Goal: Information Seeking & Learning: Get advice/opinions

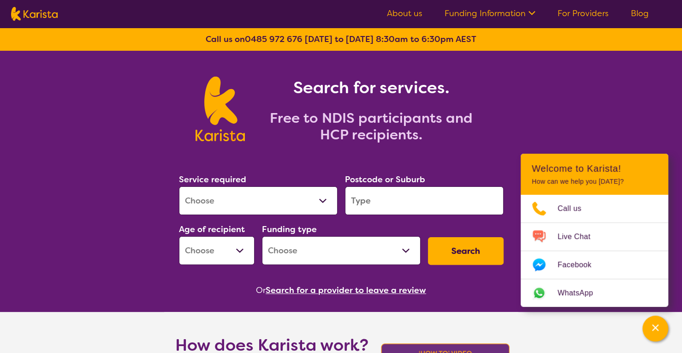
click at [326, 200] on select "Allied Health Assistant Assessment ([MEDICAL_DATA] or [MEDICAL_DATA]) Behaviour…" at bounding box center [258, 200] width 159 height 29
click at [501, 132] on div "Search for services. Free to NDIS participants and HCP recipients." at bounding box center [341, 110] width 325 height 66
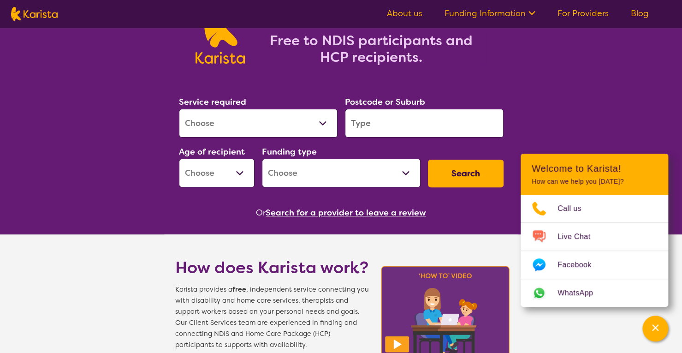
scroll to position [46, 0]
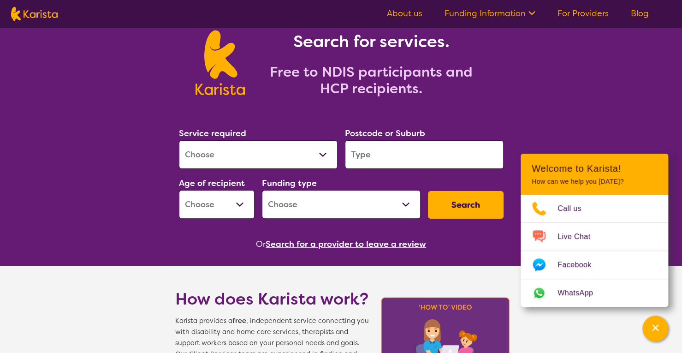
click at [322, 151] on select "Allied Health Assistant Assessment ([MEDICAL_DATA] or [MEDICAL_DATA]) Behaviour…" at bounding box center [258, 154] width 159 height 29
select select "Behaviour support"
click at [179, 140] on select "Allied Health Assistant Assessment ([MEDICAL_DATA] or [MEDICAL_DATA]) Behaviour…" at bounding box center [258, 154] width 159 height 29
select select "NDIS"
click at [371, 153] on input "search" at bounding box center [424, 154] width 159 height 29
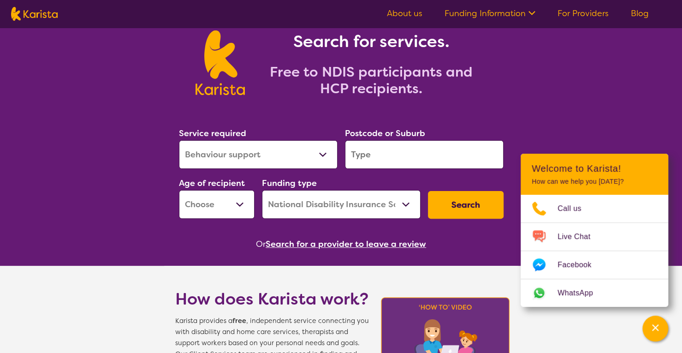
type input "2031"
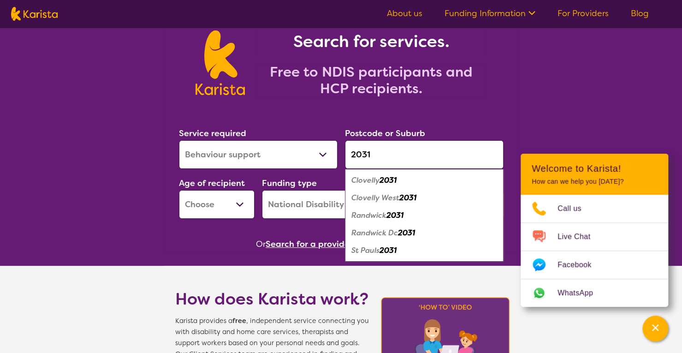
click at [359, 181] on em "Clovelly" at bounding box center [366, 180] width 28 height 10
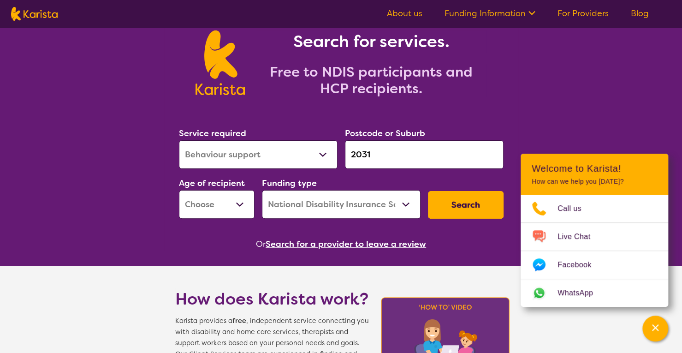
click at [241, 203] on select "Early Childhood - 0 to 9 Child - 10 to 11 Adolescent - 12 to 17 Adult - 18 to 6…" at bounding box center [217, 204] width 76 height 29
select select "AS"
click at [179, 190] on select "Early Childhood - 0 to 9 Child - 10 to 11 Adolescent - 12 to 17 Adult - 18 to 6…" at bounding box center [217, 204] width 76 height 29
click at [404, 203] on select "Home Care Package (HCP) National Disability Insurance Scheme (NDIS) I don't know" at bounding box center [341, 204] width 159 height 29
click at [262, 190] on select "Home Care Package (HCP) National Disability Insurance Scheme (NDIS) I don't know" at bounding box center [341, 204] width 159 height 29
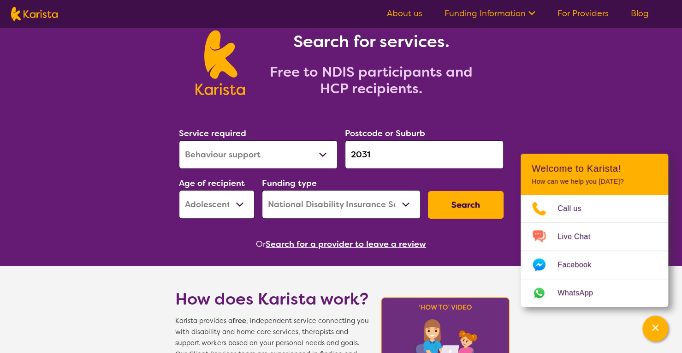
click at [481, 206] on button "Search" at bounding box center [466, 205] width 76 height 28
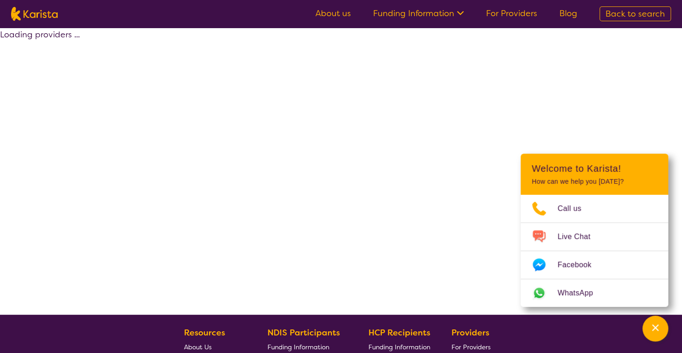
select select "by_score"
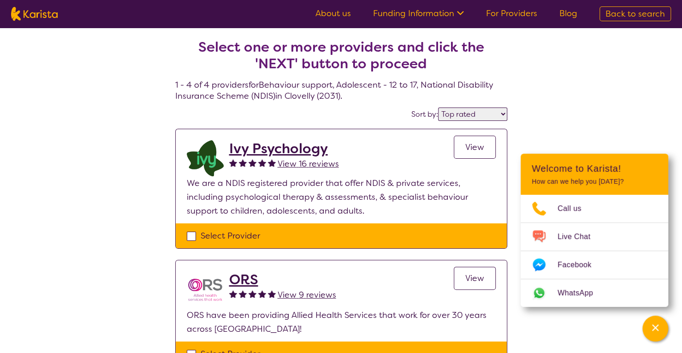
click at [288, 159] on span "View 16 reviews" at bounding box center [308, 163] width 61 height 11
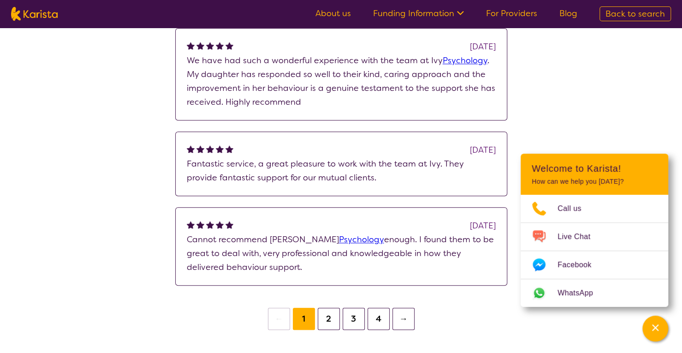
scroll to position [369, 0]
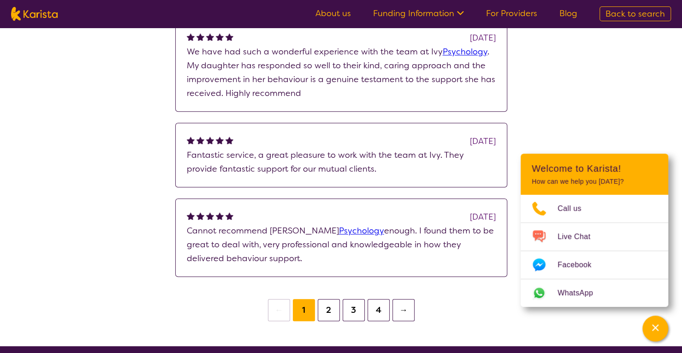
click at [327, 299] on button "2" at bounding box center [329, 310] width 22 height 22
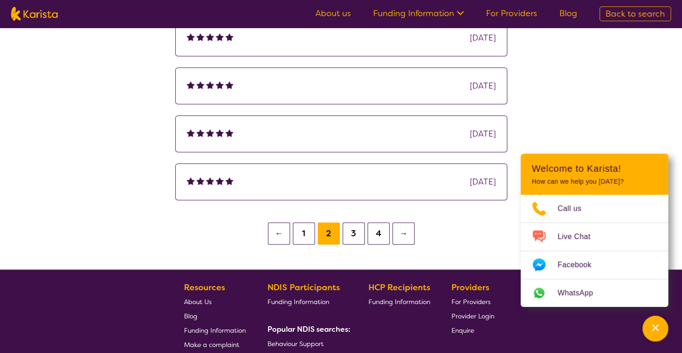
scroll to position [369, 0]
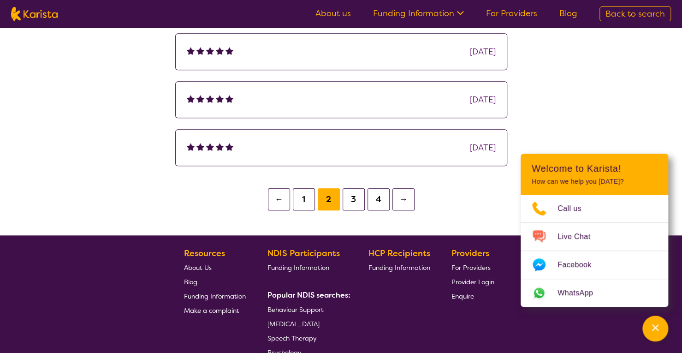
click at [354, 199] on button "3" at bounding box center [354, 199] width 22 height 22
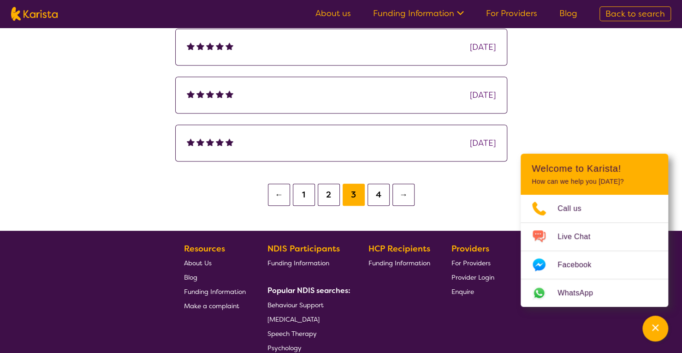
click at [374, 196] on button "4" at bounding box center [379, 195] width 22 height 22
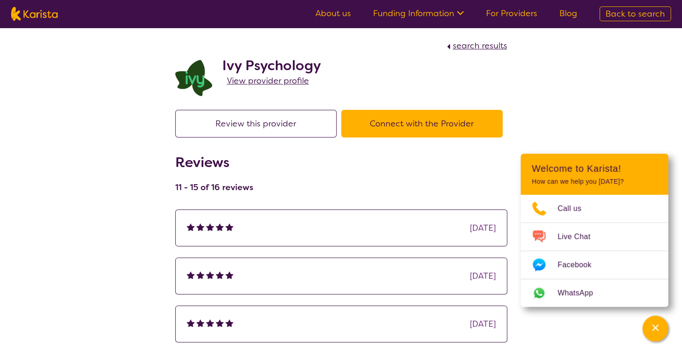
scroll to position [342, 0]
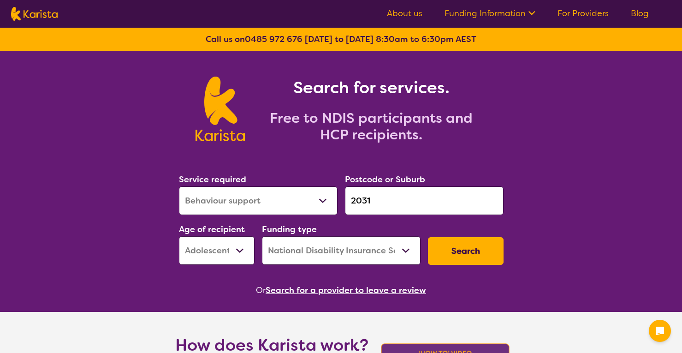
select select "Behaviour support"
select select "AS"
select select "NDIS"
click at [325, 199] on select "Allied Health Assistant Assessment ([MEDICAL_DATA] or [MEDICAL_DATA]) Behaviour…" at bounding box center [258, 200] width 159 height 29
select select "Support worker"
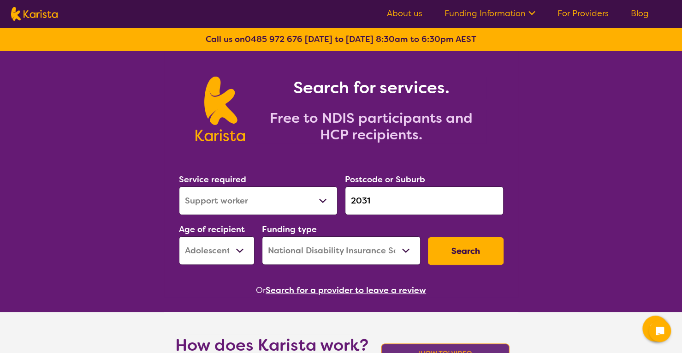
click at [179, 186] on select "Allied Health Assistant Assessment ([MEDICAL_DATA] or [MEDICAL_DATA]) Behaviour…" at bounding box center [258, 200] width 159 height 29
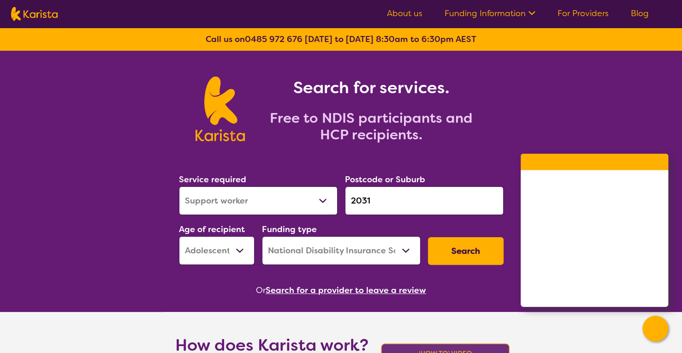
click at [475, 251] on button "Search" at bounding box center [466, 251] width 76 height 28
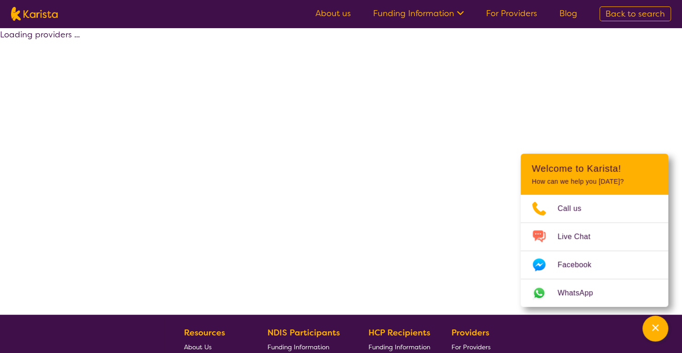
select select "by_score"
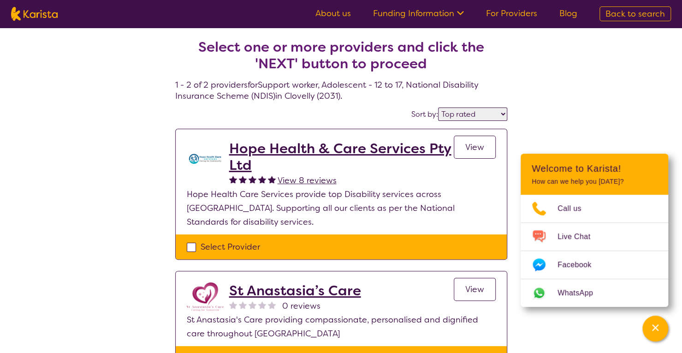
click at [295, 180] on span "View 8 reviews" at bounding box center [307, 180] width 59 height 11
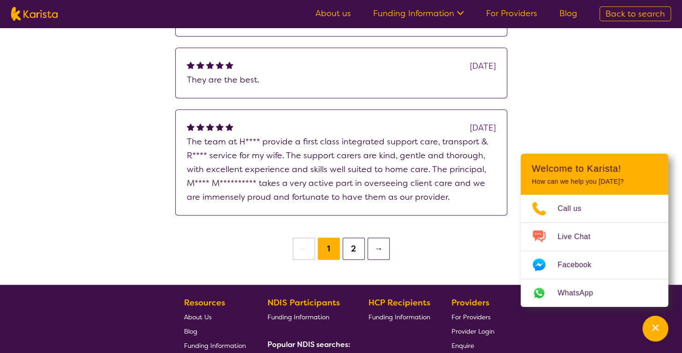
scroll to position [323, 0]
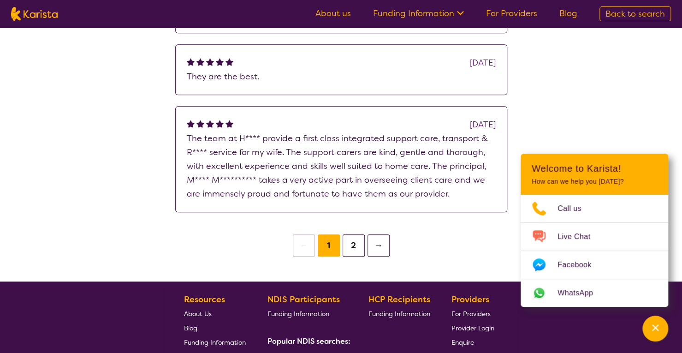
click at [355, 241] on button "2" at bounding box center [354, 245] width 22 height 22
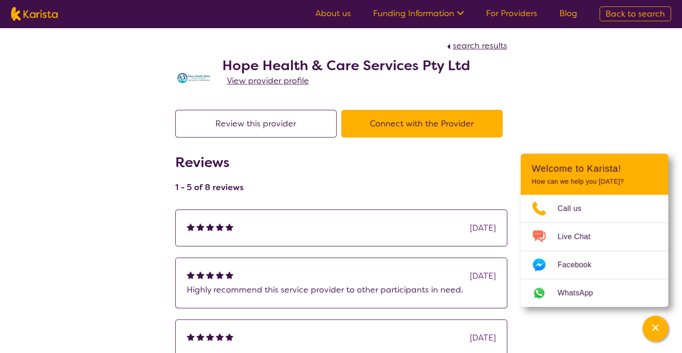
select select "by_score"
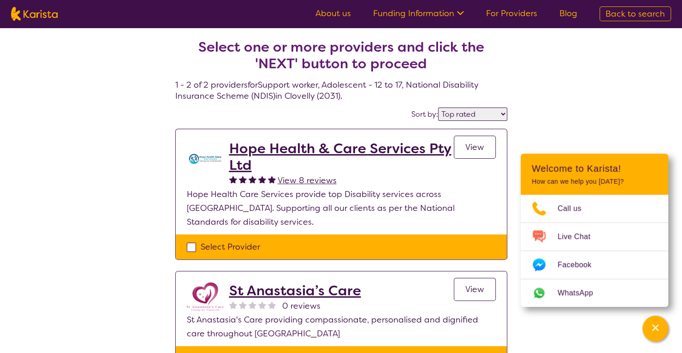
select select "Support worker"
select select "AS"
select select "NDIS"
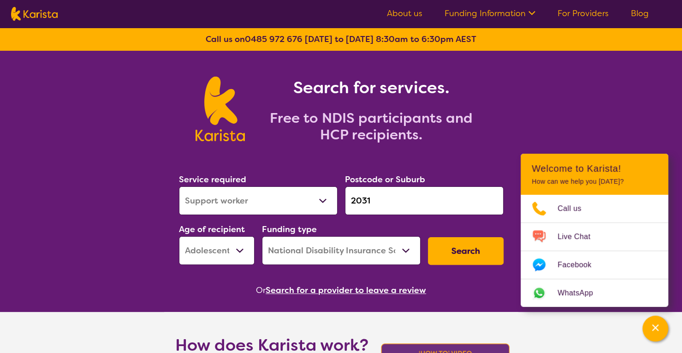
click at [473, 245] on button "Search" at bounding box center [466, 251] width 76 height 28
select select "by_score"
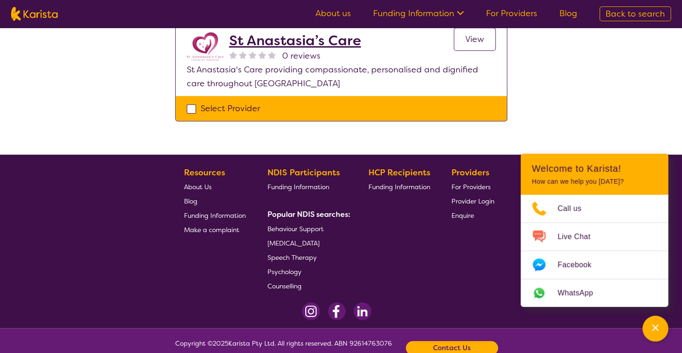
scroll to position [260, 0]
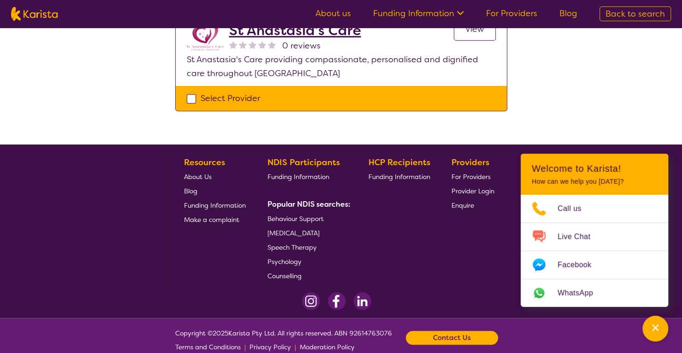
select select "Support worker"
select select "AS"
select select "NDIS"
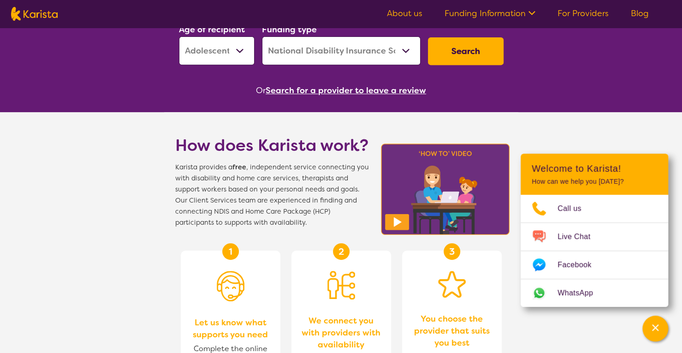
scroll to position [92, 0]
